Goal: Transaction & Acquisition: Obtain resource

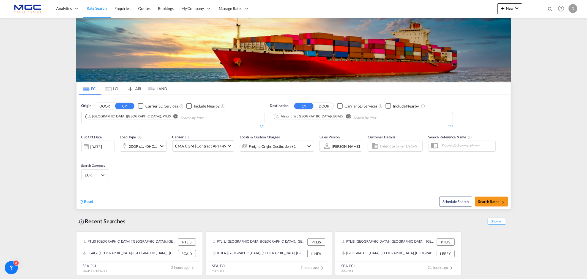
click at [173, 117] on md-icon "Remove" at bounding box center [175, 116] width 4 height 4
click at [108, 116] on body "Analytics Reports Dashboard Rate Search Enquiries Quotes Bookings" at bounding box center [293, 139] width 587 height 279
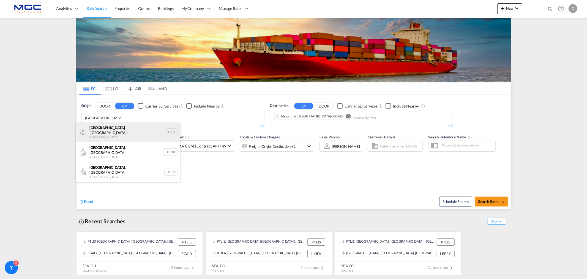
type input "[GEOGRAPHIC_DATA]"
click at [109, 128] on div "[GEOGRAPHIC_DATA] ([GEOGRAPHIC_DATA]) [GEOGRAPHIC_DATA] PTLIS" at bounding box center [128, 132] width 105 height 20
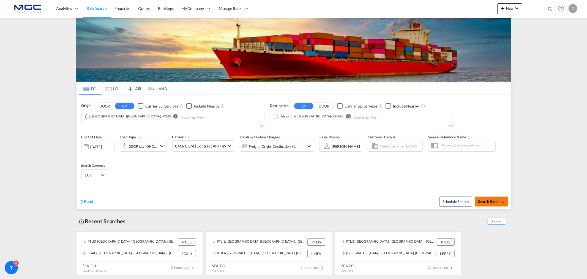
click at [482, 202] on span "Search Rates" at bounding box center [491, 201] width 26 height 4
type input "PTLIS to EGALY / [DATE]"
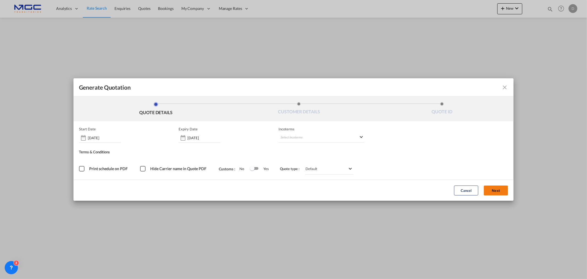
click at [504, 192] on button "Next" at bounding box center [496, 190] width 24 height 10
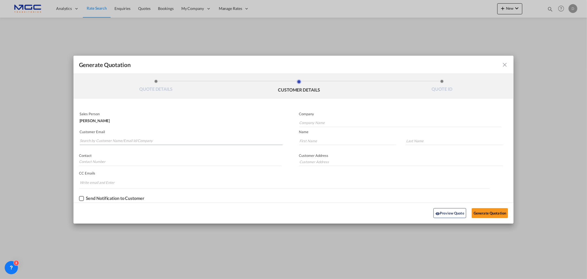
click at [151, 140] on input "Search by Customer Name/Email Id/Company" at bounding box center [181, 141] width 203 height 8
click at [100, 139] on input "Search by Customer Name/Email Id/Company" at bounding box center [181, 141] width 203 height 8
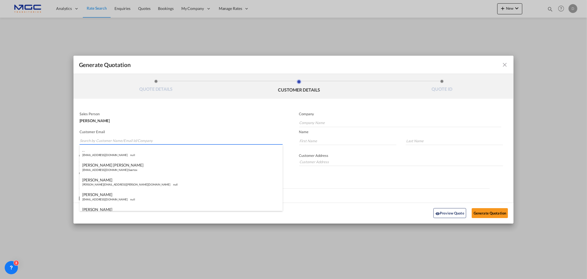
paste input "[EMAIL_ADDRESS][DOMAIN_NAME]"
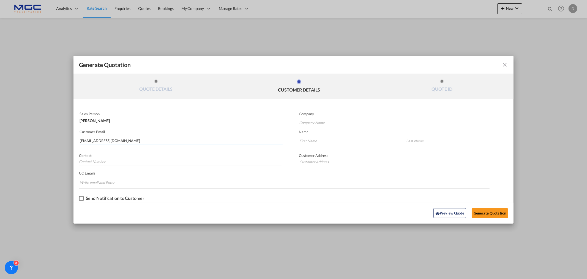
type input "[EMAIL_ADDRESS][DOMAIN_NAME]"
click at [331, 121] on input "Company Name" at bounding box center [400, 123] width 202 height 8
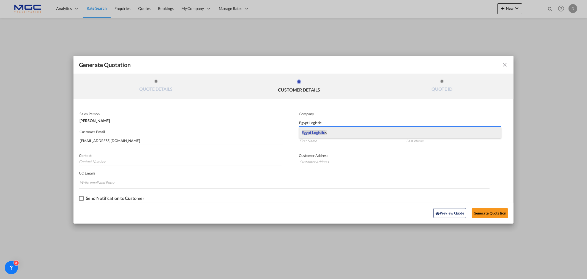
click at [307, 133] on span "Egypt Logistic" at bounding box center [313, 132] width 23 height 5
type input "Egypt Logistics"
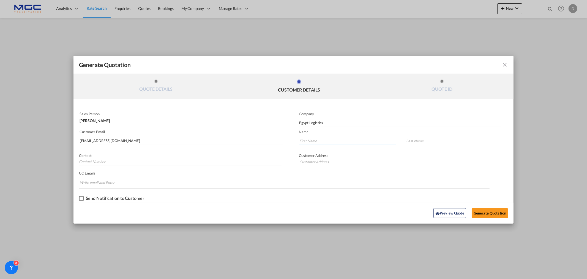
click at [310, 140] on input "Generate QuotationQUOTE ..." at bounding box center [347, 141] width 97 height 8
type input "."
click at [489, 212] on button "Generate Quotation" at bounding box center [490, 213] width 36 height 10
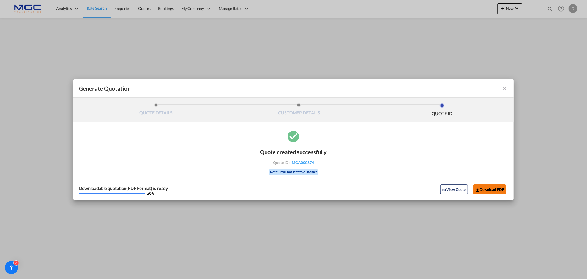
click at [495, 189] on button "Download PDF" at bounding box center [489, 189] width 33 height 10
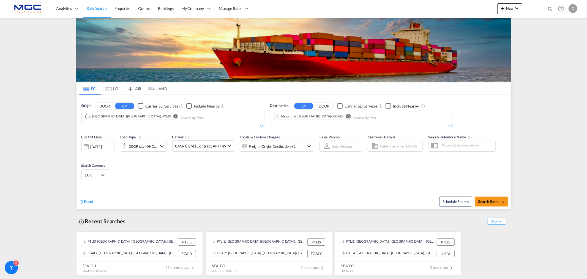
click at [173, 117] on md-icon "Remove" at bounding box center [175, 116] width 4 height 4
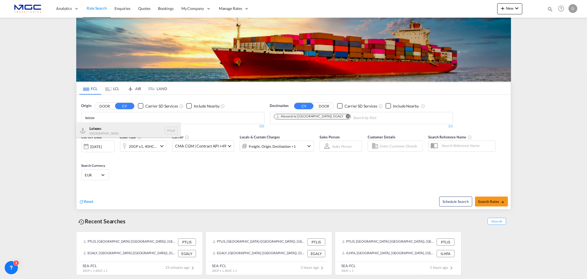
type input "leixoe"
click at [112, 130] on div "Leixoe s Portugal PTLEI" at bounding box center [128, 130] width 105 height 17
click at [346, 116] on md-icon "Remove" at bounding box center [348, 116] width 4 height 4
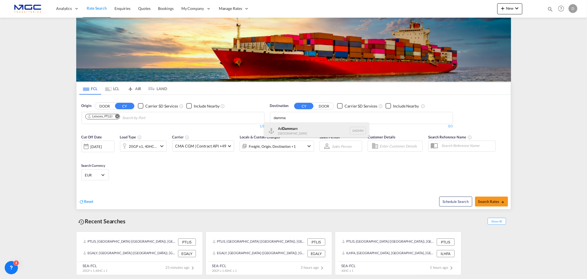
type input "damma"
click at [301, 133] on div "Ad Damma m Saudi Arabia SADMM" at bounding box center [316, 130] width 105 height 17
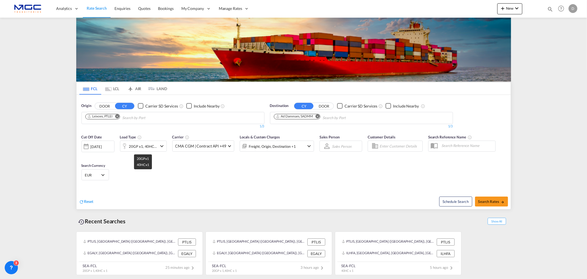
click at [151, 144] on div "20GP x1, 40HC x1" at bounding box center [143, 146] width 28 height 8
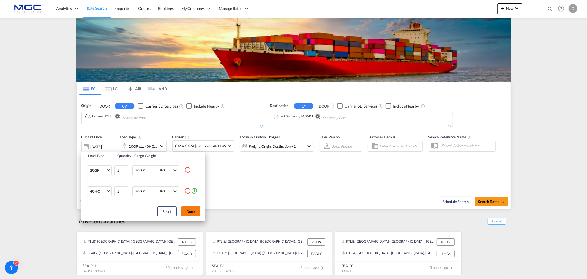
click at [188, 190] on md-icon "icon-minus-circle-outline" at bounding box center [187, 190] width 7 height 7
click at [187, 206] on button "Done" at bounding box center [190, 211] width 19 height 10
click at [192, 190] on div "Reset" at bounding box center [187, 196] width 216 height 15
click at [194, 192] on div "Reset" at bounding box center [187, 196] width 216 height 15
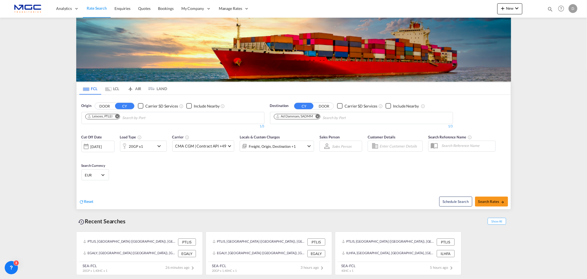
click at [189, 190] on div "Reset" at bounding box center [187, 196] width 216 height 15
click at [490, 204] on button "Search Rates" at bounding box center [491, 201] width 33 height 10
type input "PTLEI to SADMM / 23 Sep 2025"
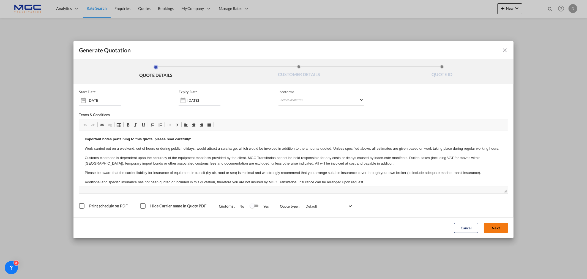
click at [489, 227] on button "Next" at bounding box center [496, 228] width 24 height 10
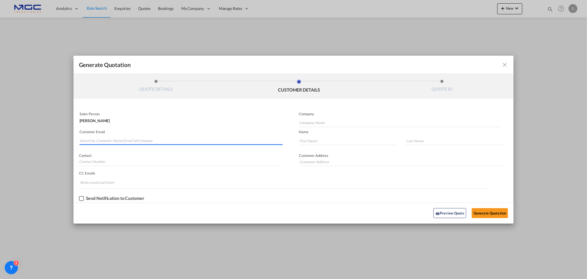
click at [112, 142] on input "Search by Customer Name/Email Id/Company" at bounding box center [181, 141] width 203 height 8
paste input "gm@obeliskshipping.com"
type input "gm@obeliskshipping.com"
click at [308, 124] on input "Company Name" at bounding box center [400, 123] width 202 height 8
type input "OBELISK"
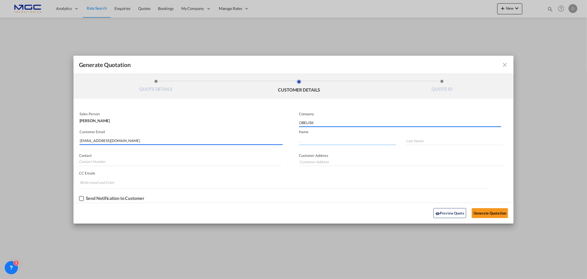
type input "."
click at [414, 139] on input "Generate QuotationQUOTE ..." at bounding box center [454, 141] width 97 height 8
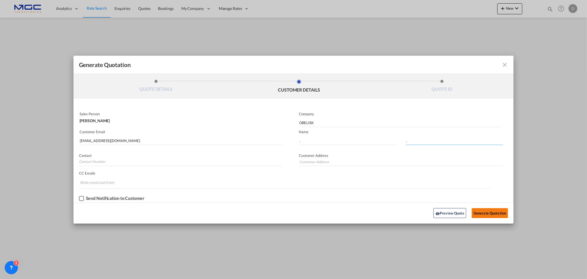
type input "."
click at [481, 214] on button "Generate Quotation" at bounding box center [490, 213] width 36 height 10
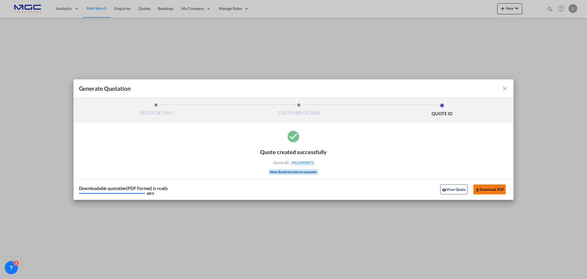
click at [493, 186] on button "Download PDF" at bounding box center [489, 189] width 33 height 10
